Goal: Find specific page/section: Find specific page/section

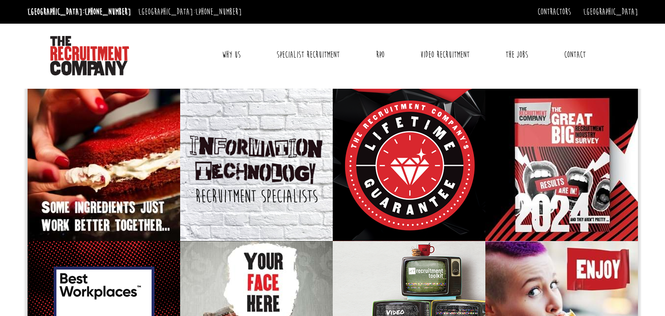
click at [569, 58] on link "Contact" at bounding box center [575, 54] width 36 height 25
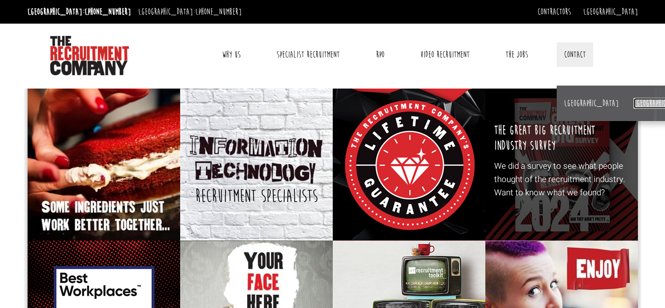
click at [634, 104] on link "[GEOGRAPHIC_DATA]" at bounding box center [661, 103] width 55 height 11
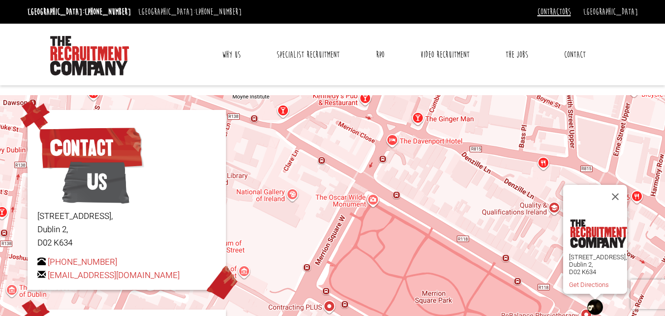
click at [571, 14] on link "Contractors" at bounding box center [554, 11] width 33 height 11
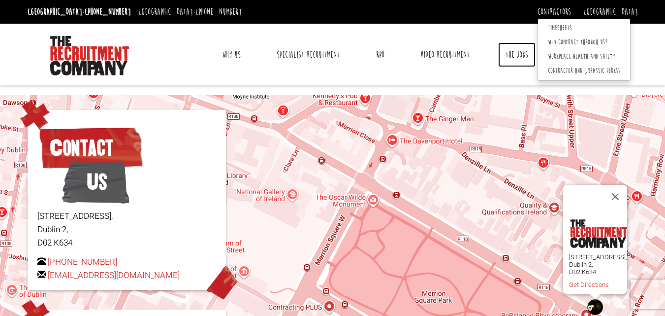
click at [523, 64] on link "The Jobs" at bounding box center [516, 54] width 37 height 25
